Goal: Entertainment & Leisure: Consume media (video, audio)

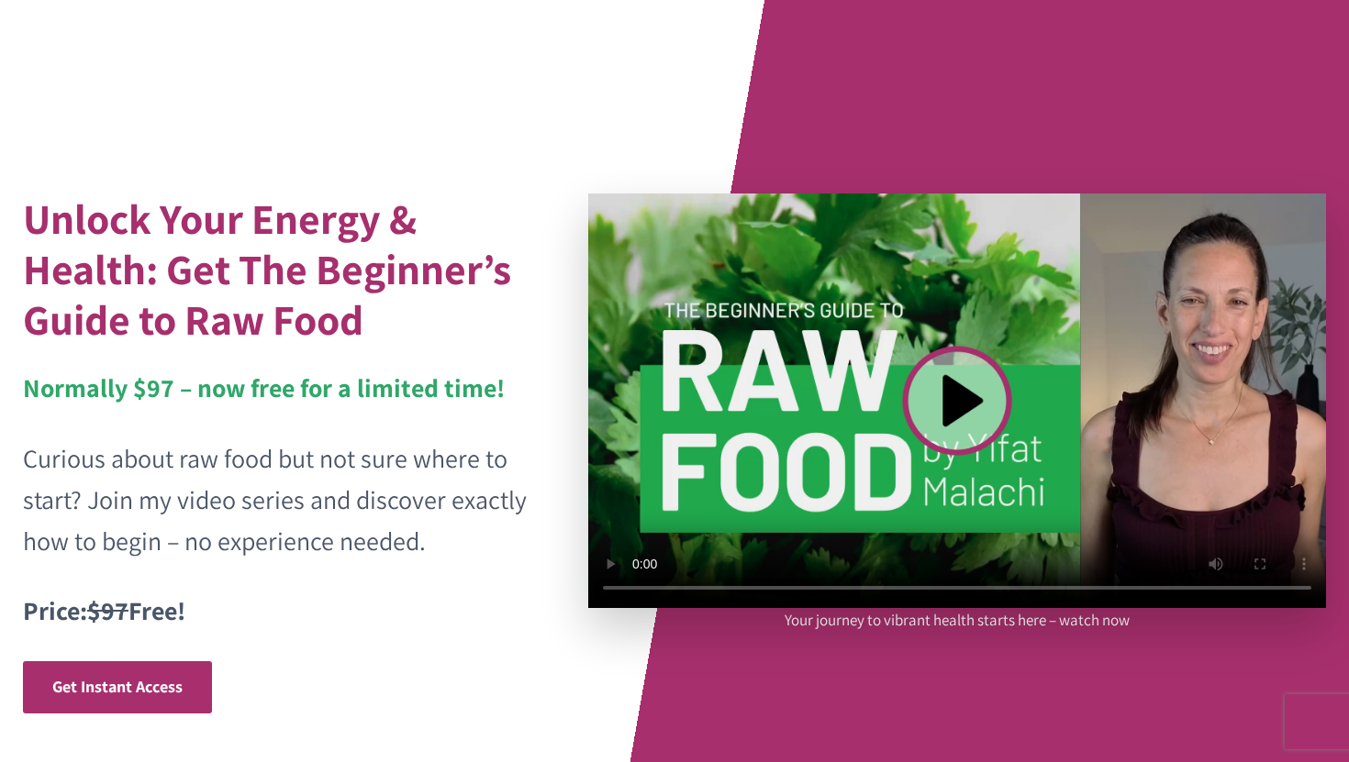
click at [958, 406] on video at bounding box center [957, 401] width 738 height 415
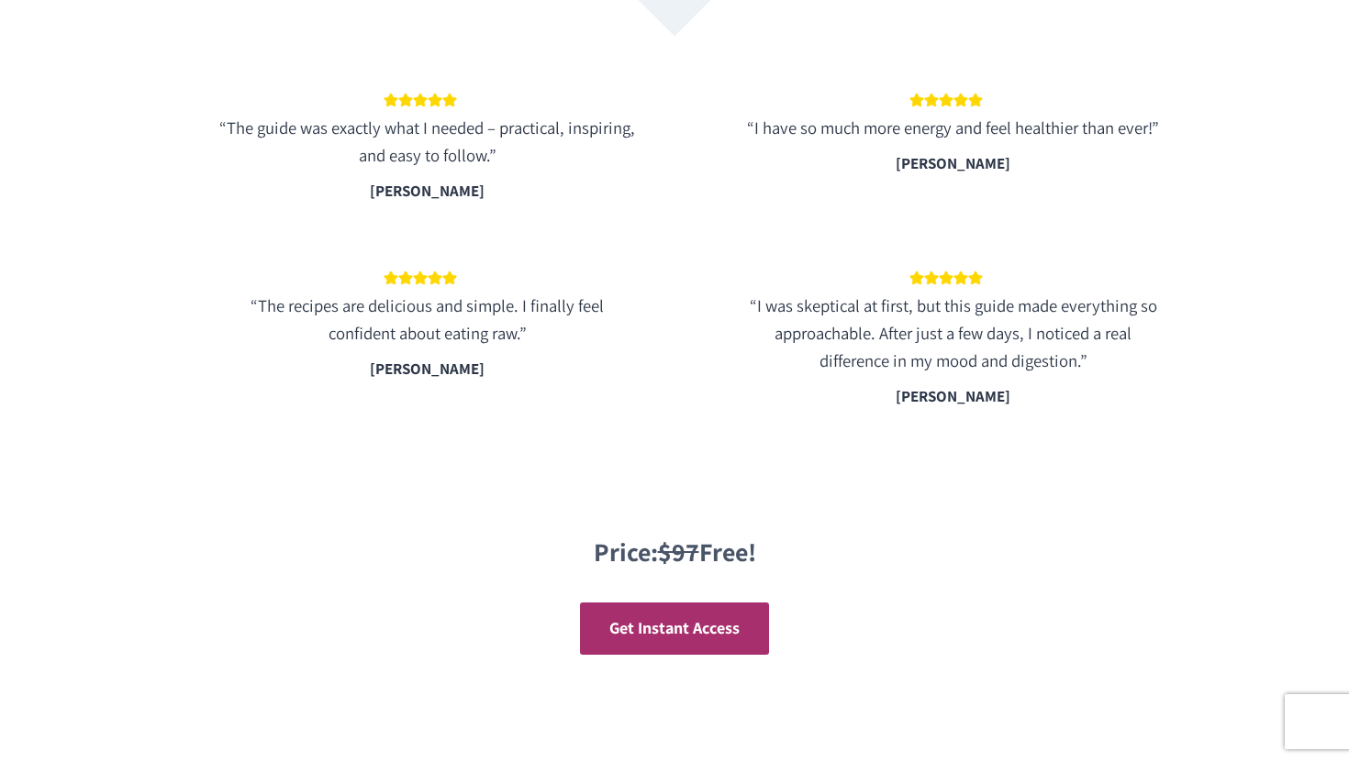
scroll to position [3190, 0]
